Goal: Task Accomplishment & Management: Complete application form

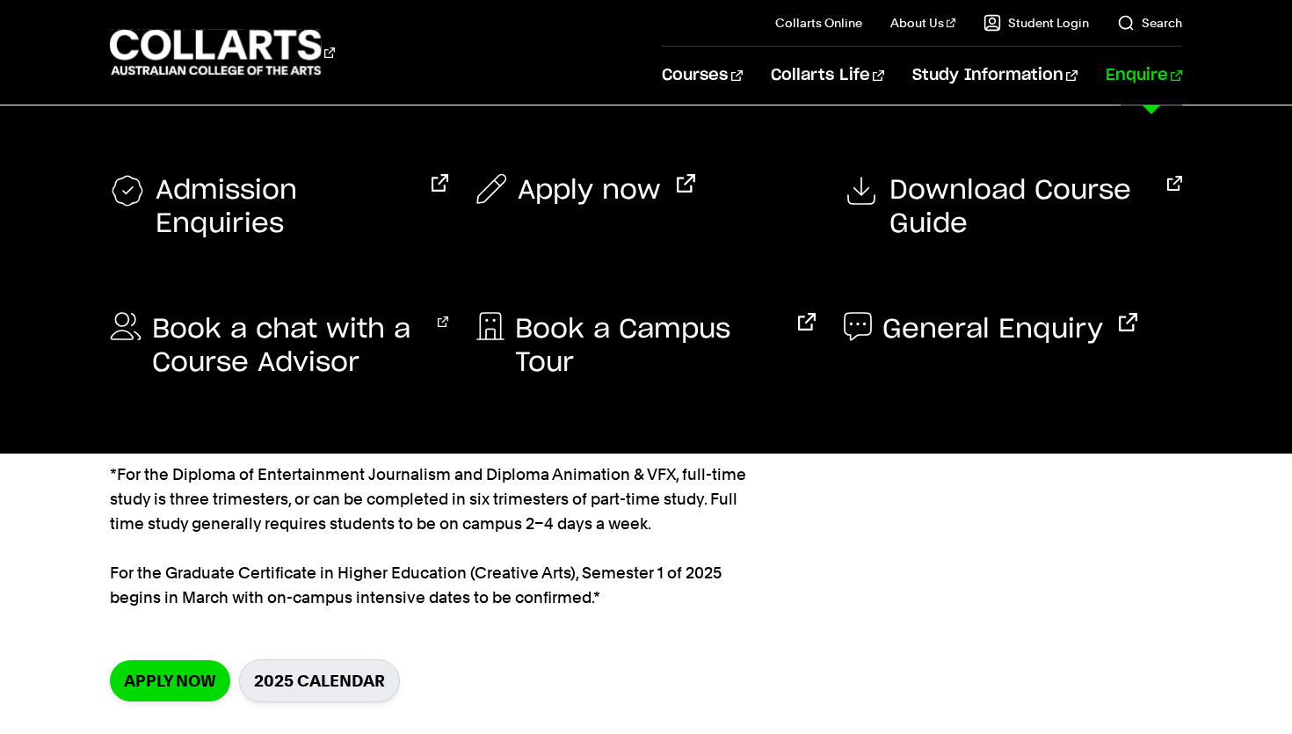
click at [1150, 84] on link "Enquire" at bounding box center [1144, 76] width 76 height 58
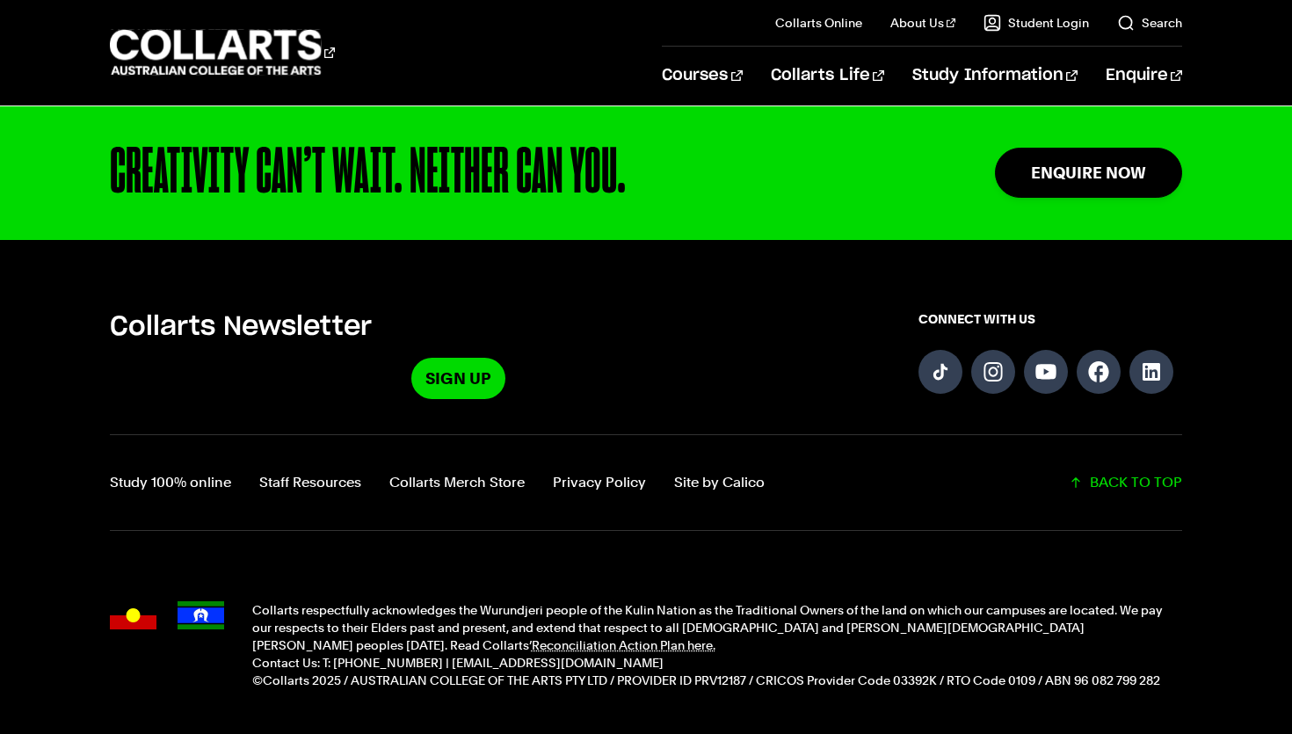
scroll to position [1794, 0]
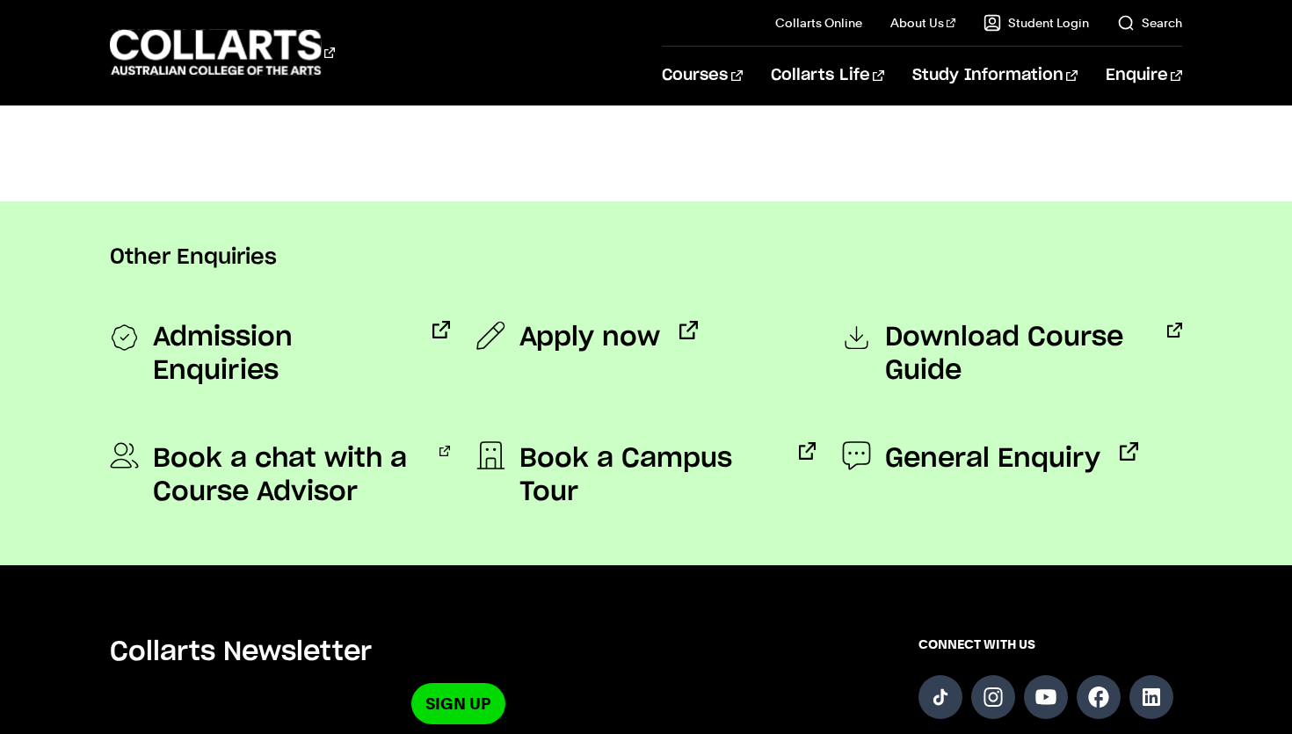
scroll to position [1405, 0]
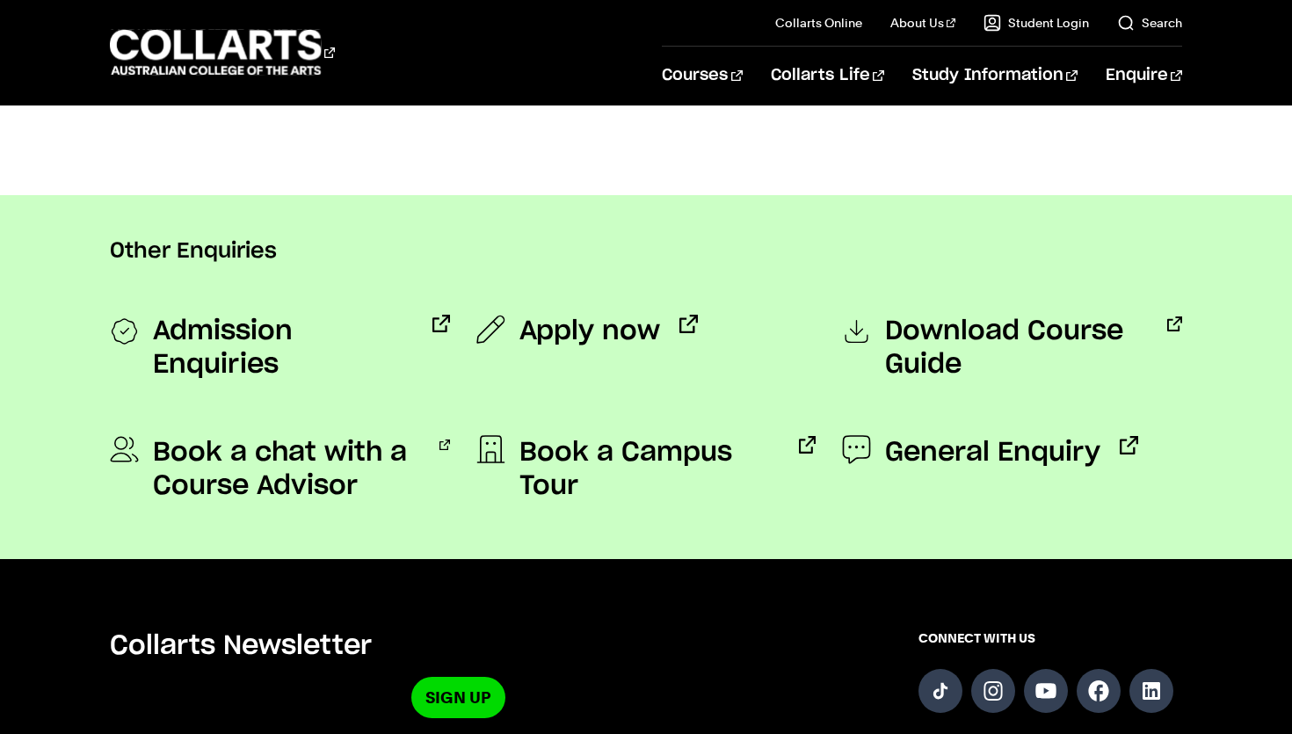
click at [876, 454] on link "General Enquiry" at bounding box center [990, 452] width 296 height 33
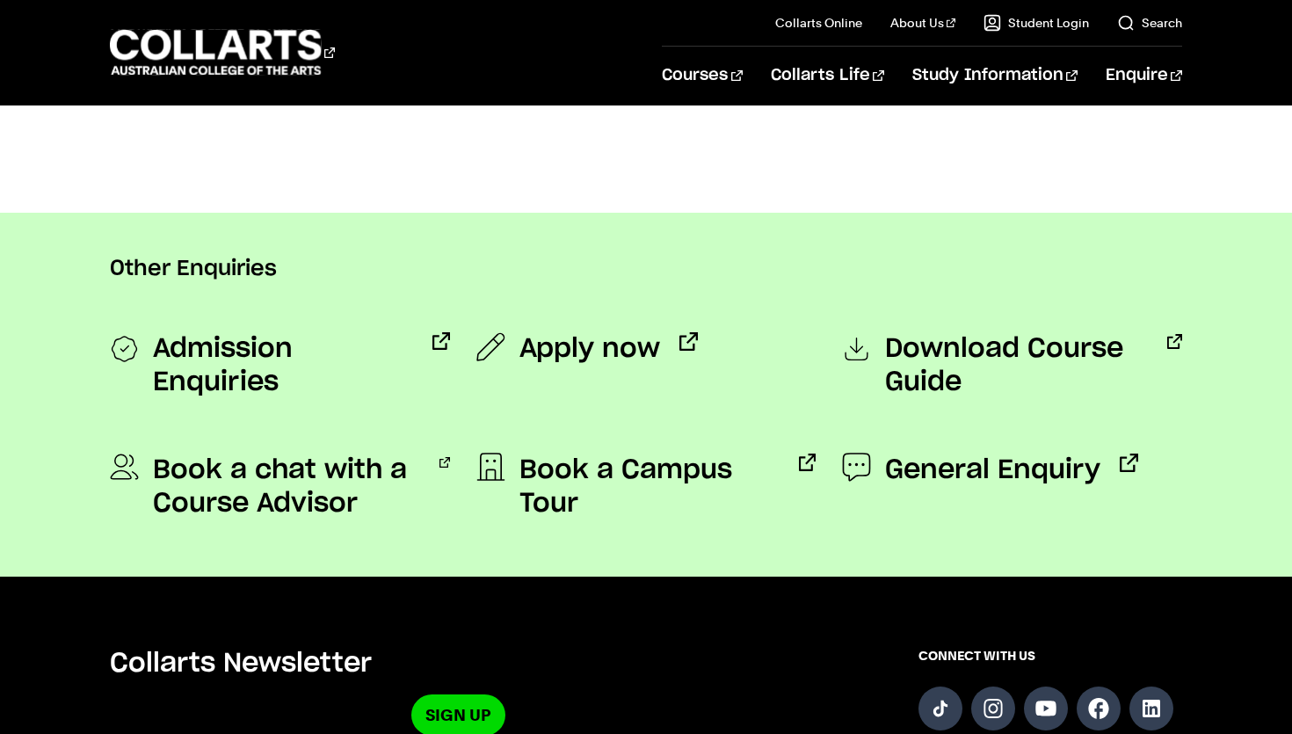
scroll to position [1407, 0]
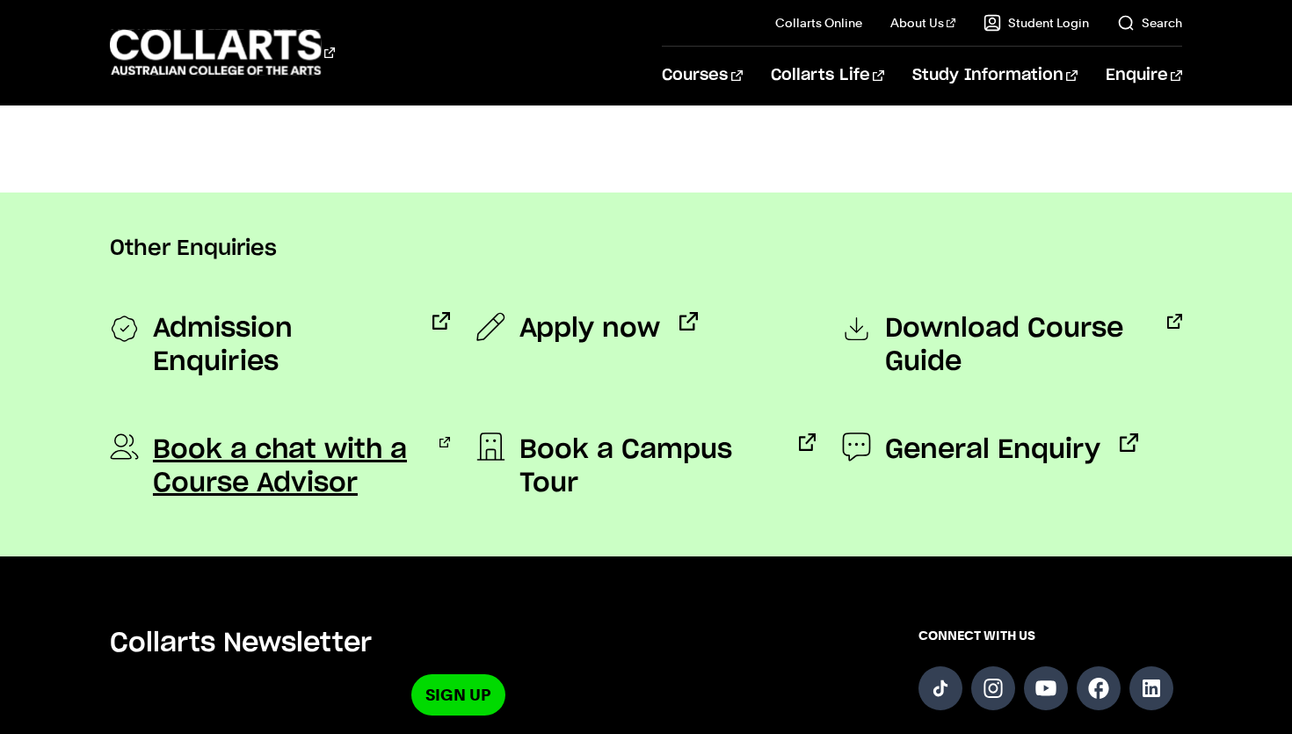
click at [294, 465] on span "Book a chat with a Course Advisor" at bounding box center [286, 466] width 267 height 67
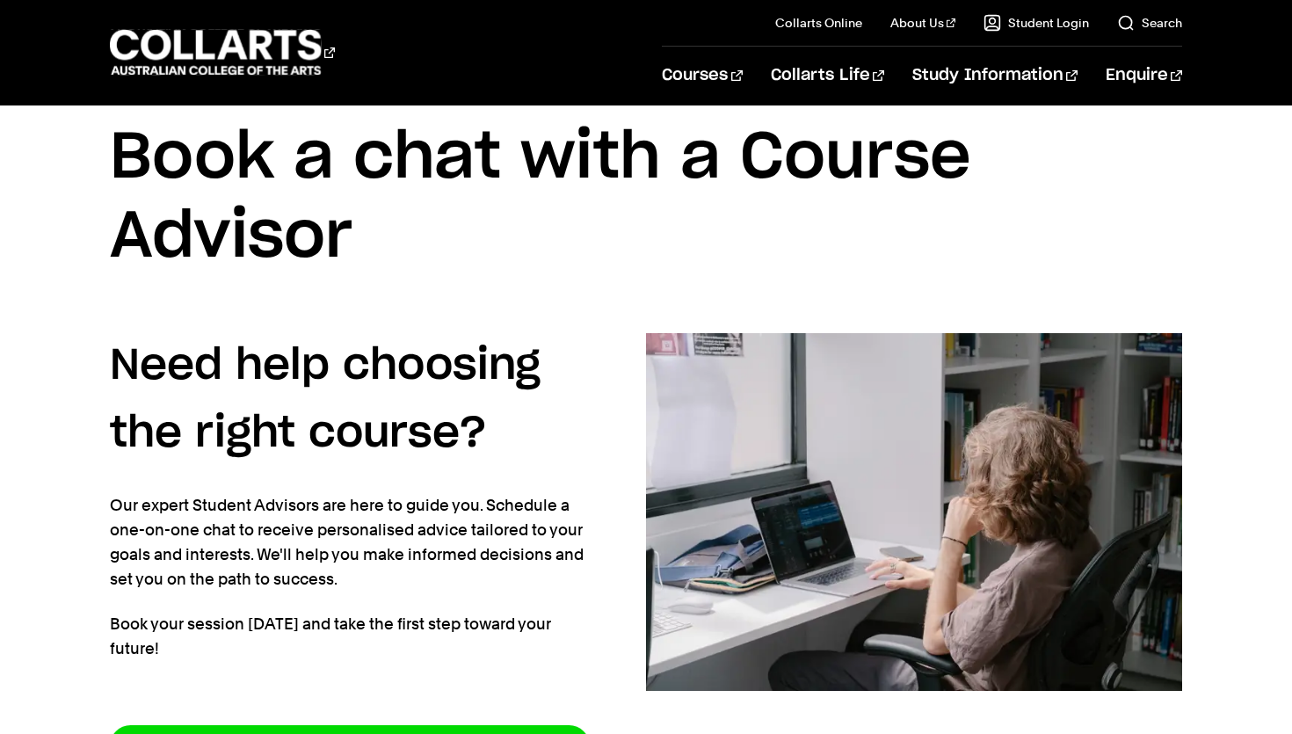
scroll to position [91, 0]
